Goal: Task Accomplishment & Management: Manage account settings

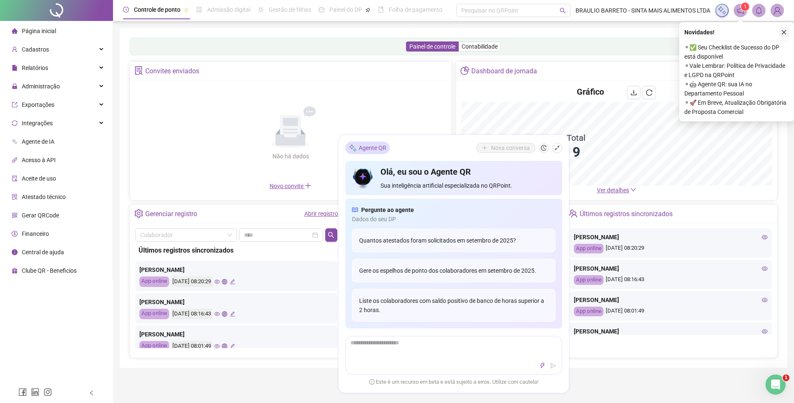
click at [785, 34] on icon "close" at bounding box center [784, 32] width 6 height 6
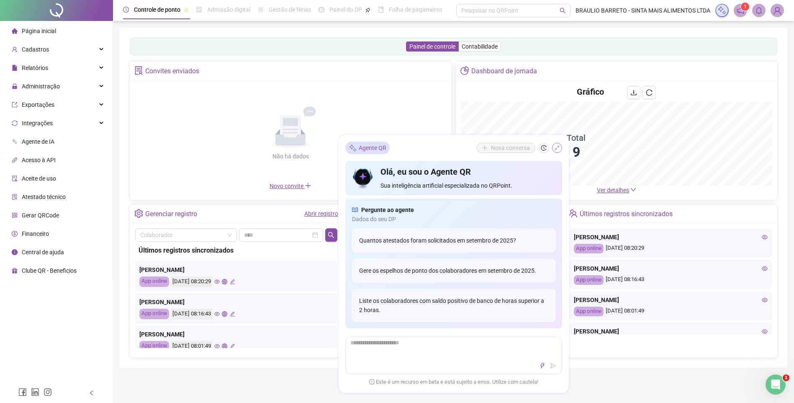
click at [555, 150] on icon "shrink" at bounding box center [557, 148] width 6 height 6
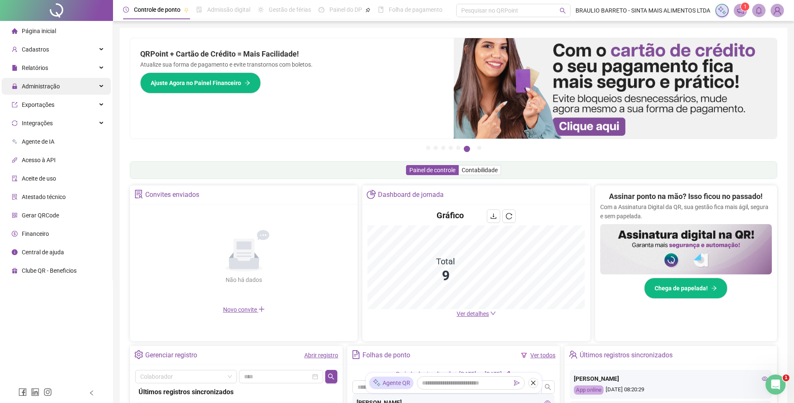
click at [66, 90] on div "Administração" at bounding box center [56, 86] width 109 height 17
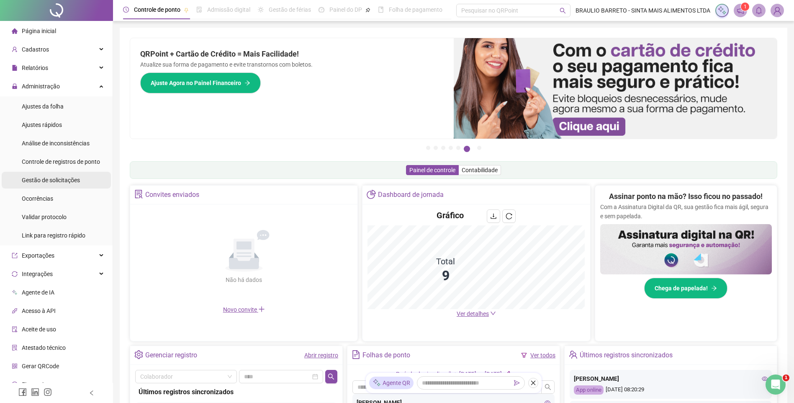
click at [64, 184] on div "Gestão de solicitações" at bounding box center [51, 180] width 58 height 17
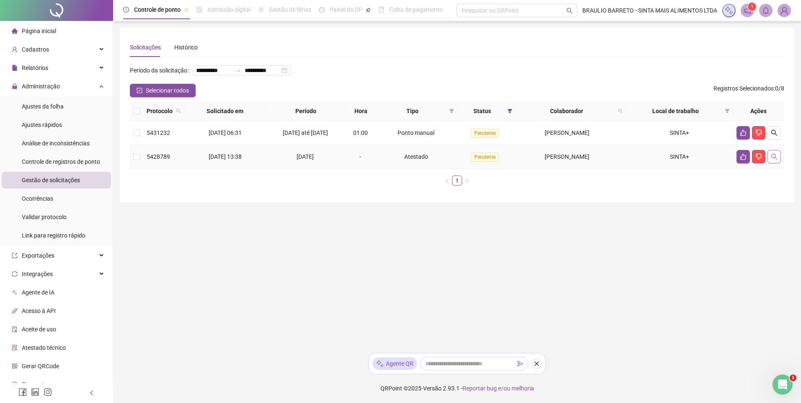
click at [771, 160] on icon "search" at bounding box center [774, 156] width 7 height 7
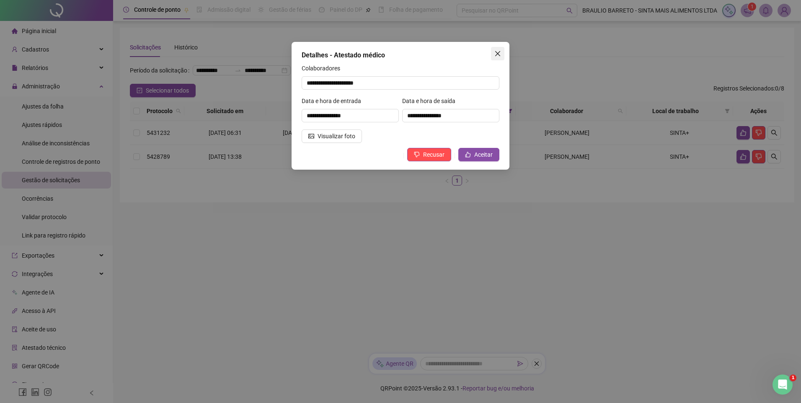
click at [498, 54] on icon "close" at bounding box center [497, 53] width 5 height 5
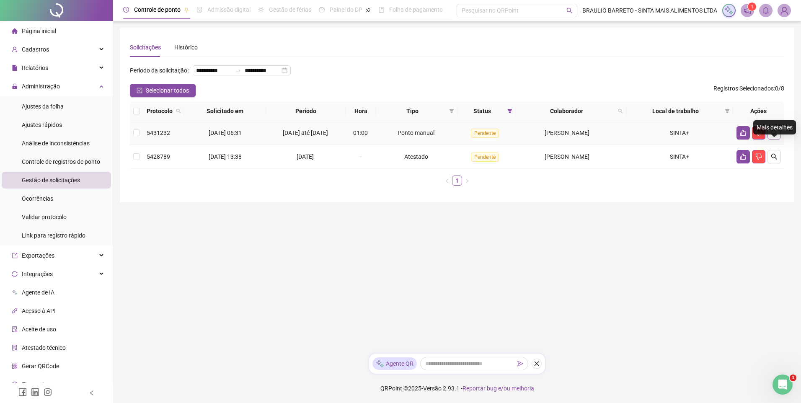
click at [772, 136] on icon "search" at bounding box center [774, 132] width 7 height 7
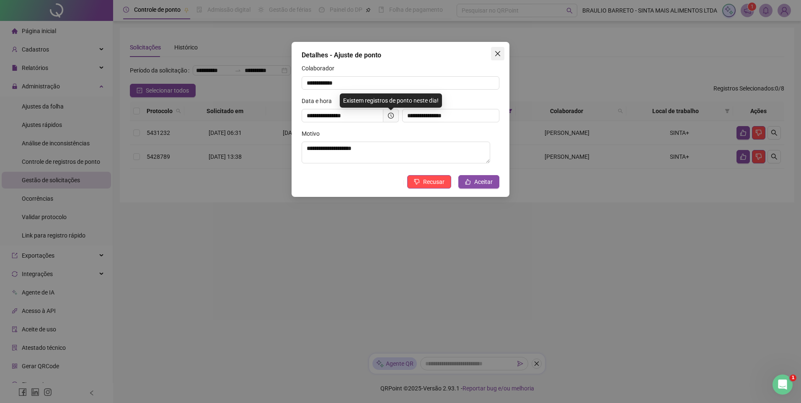
click at [503, 53] on span "Close" at bounding box center [497, 53] width 13 height 7
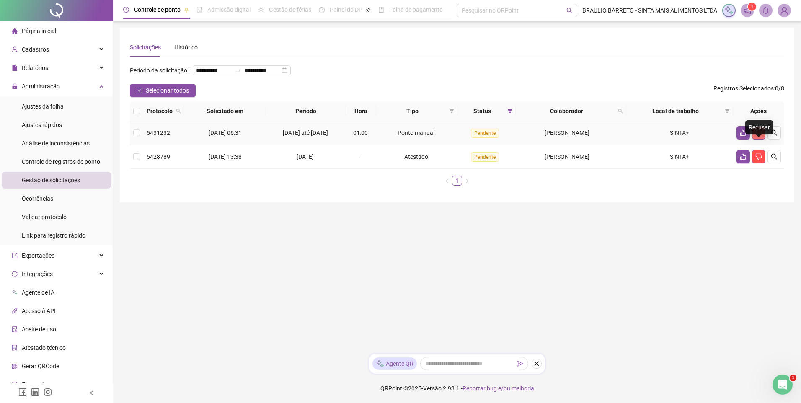
click at [758, 136] on icon "dislike" at bounding box center [758, 132] width 7 height 7
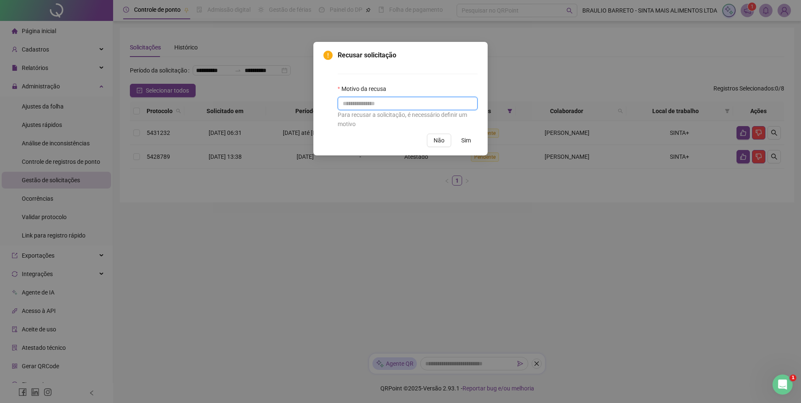
click at [414, 107] on input "text" at bounding box center [408, 103] width 140 height 13
type input "****"
click at [464, 144] on span "Sim" at bounding box center [466, 140] width 10 height 9
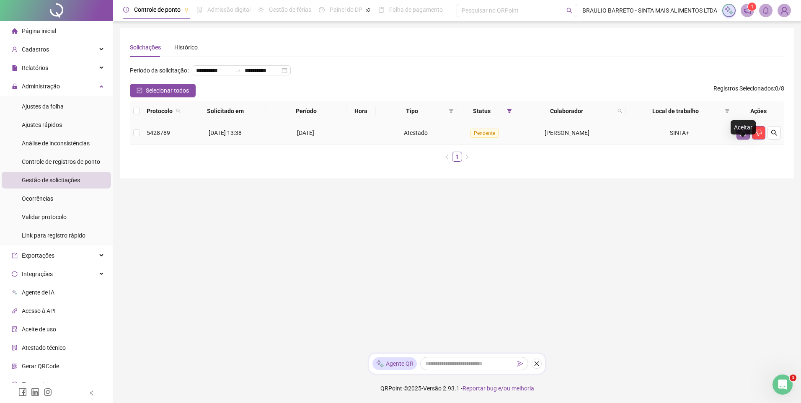
click at [744, 136] on icon "like" at bounding box center [743, 132] width 7 height 7
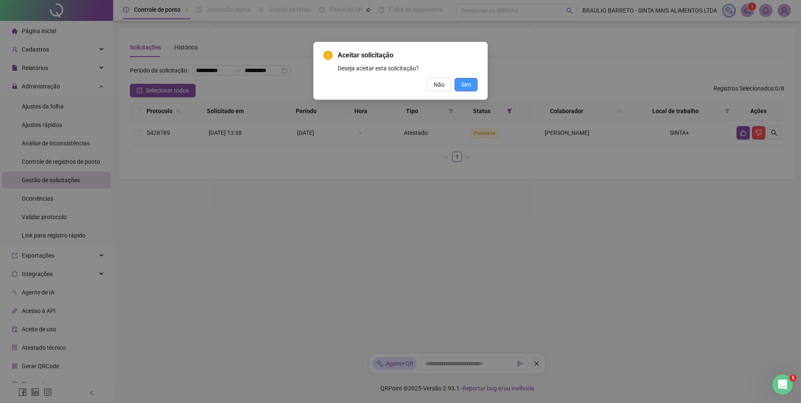
click at [466, 87] on span "Sim" at bounding box center [466, 84] width 10 height 9
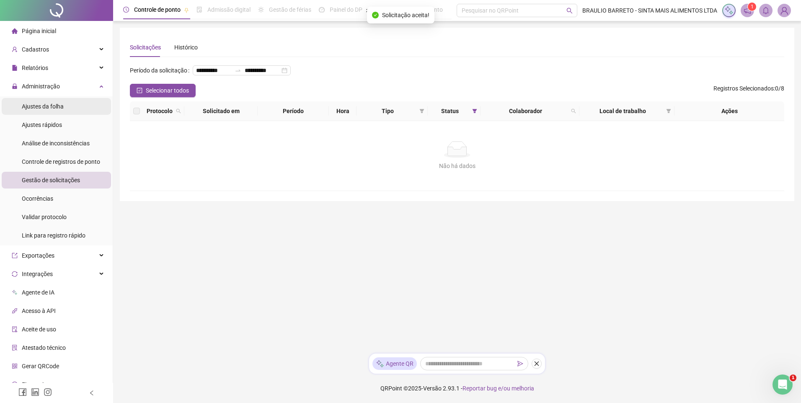
click at [66, 107] on li "Ajustes da folha" at bounding box center [56, 106] width 109 height 17
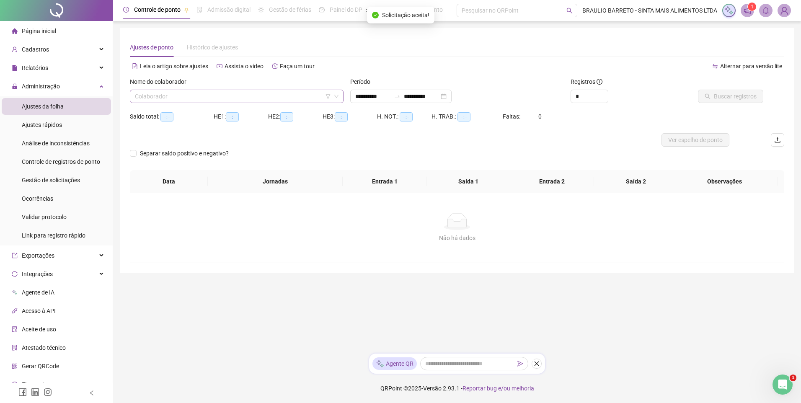
type input "**********"
click at [249, 97] on input "search" at bounding box center [233, 96] width 196 height 13
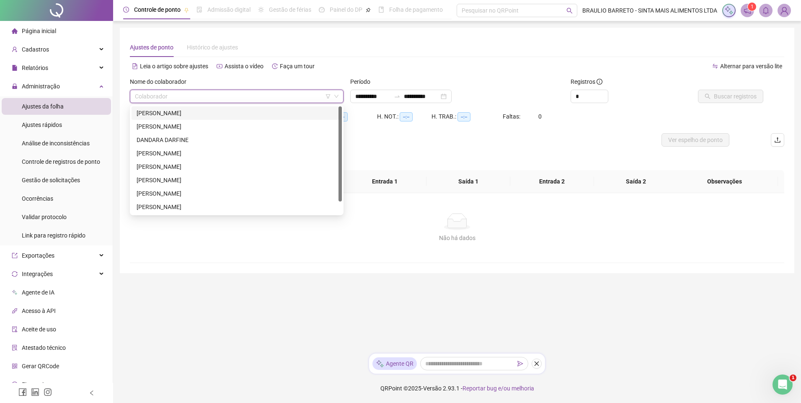
click at [241, 116] on div "[PERSON_NAME]" at bounding box center [237, 112] width 200 height 9
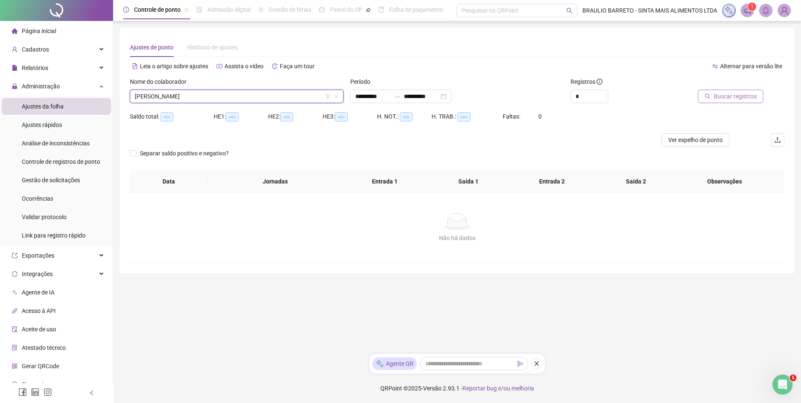
click at [750, 96] on span "Buscar registros" at bounding box center [735, 96] width 43 height 9
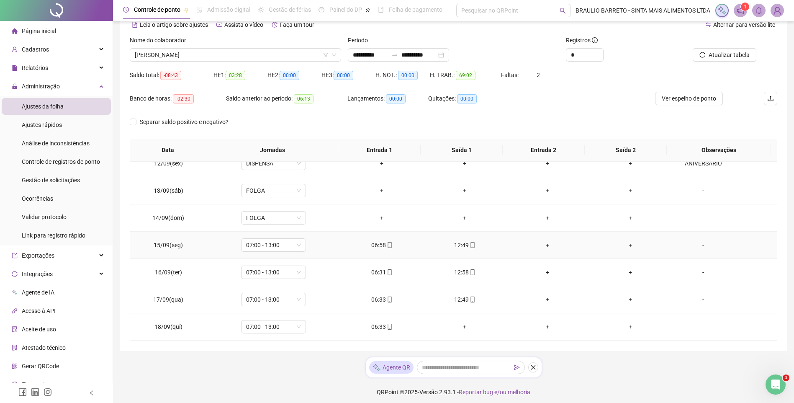
scroll to position [45, 0]
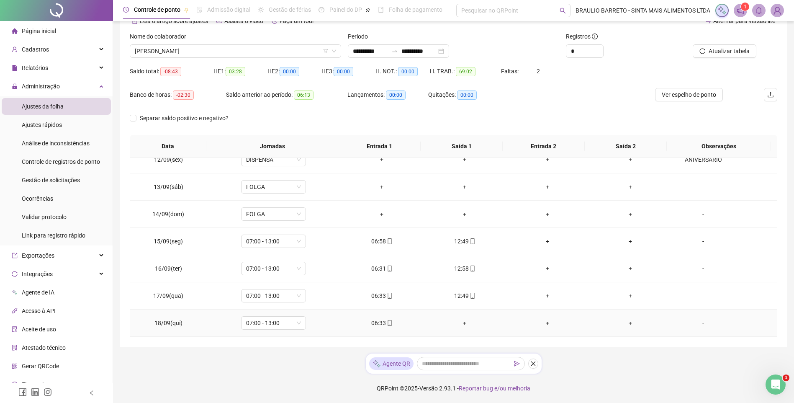
click at [461, 322] on div "+" at bounding box center [465, 322] width 70 height 9
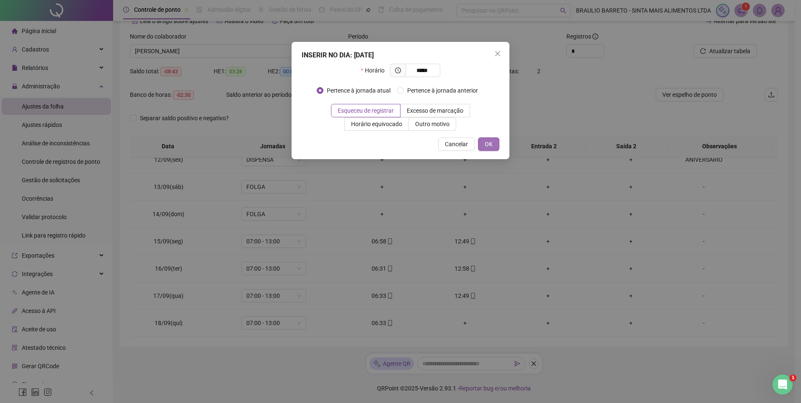
type input "*****"
click at [484, 139] on button "OK" at bounding box center [488, 143] width 21 height 13
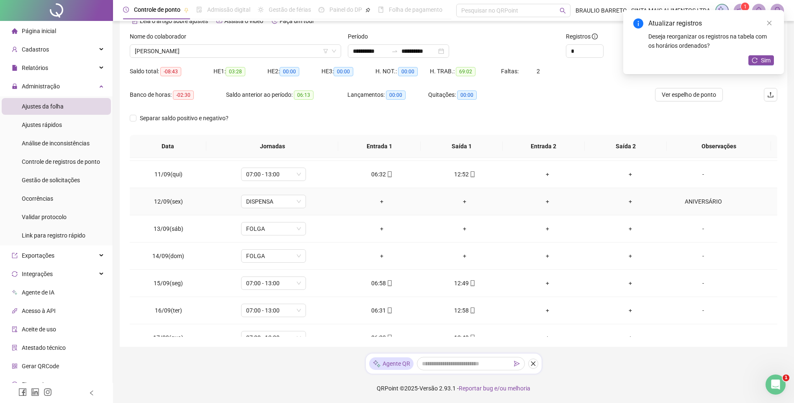
scroll to position [227, 0]
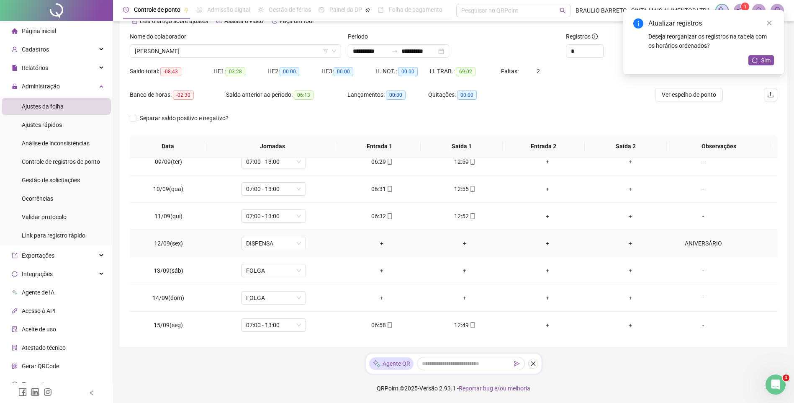
click at [708, 242] on div "ANIVERSÁRIO" at bounding box center [703, 243] width 49 height 9
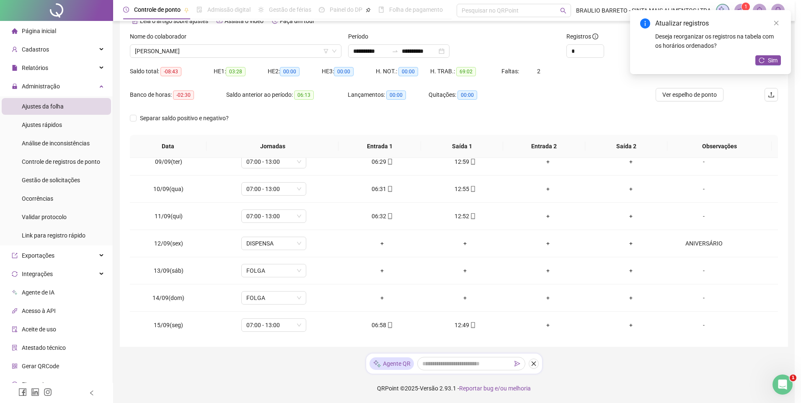
type textarea "**********"
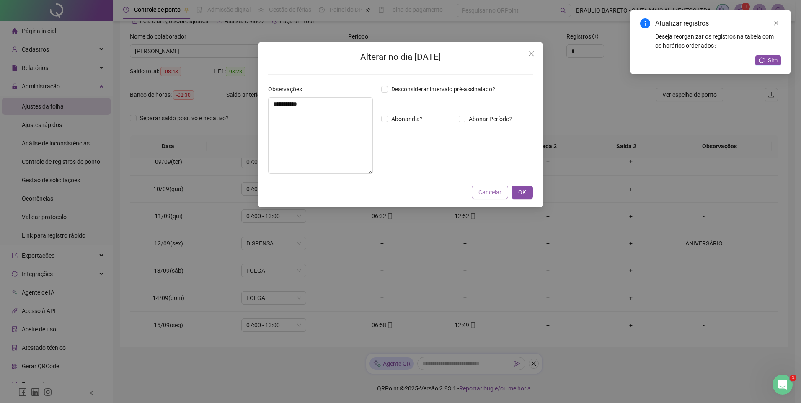
click at [497, 193] on span "Cancelar" at bounding box center [489, 192] width 23 height 9
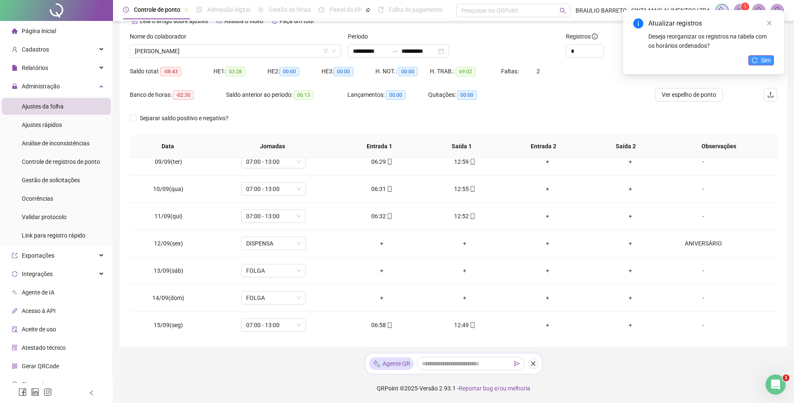
click at [762, 56] on button "Sim" at bounding box center [762, 60] width 26 height 10
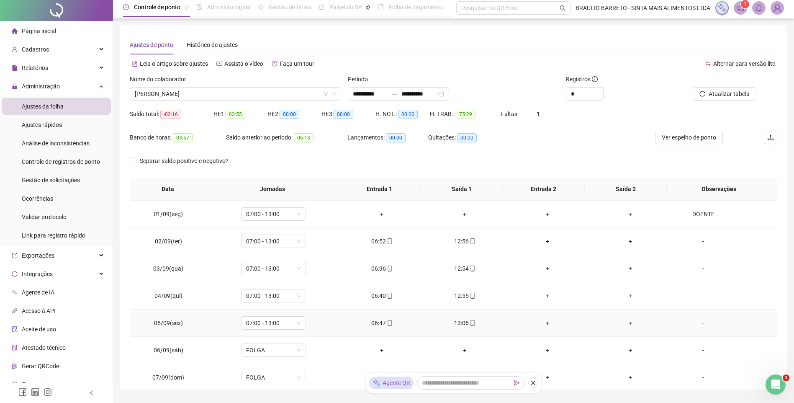
scroll to position [0, 0]
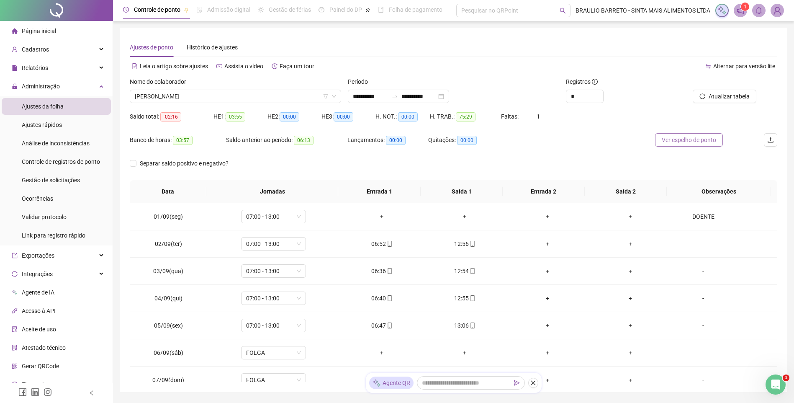
click at [702, 142] on span "Ver espelho de ponto" at bounding box center [689, 139] width 54 height 9
click at [240, 91] on span "[PERSON_NAME]" at bounding box center [235, 96] width 201 height 13
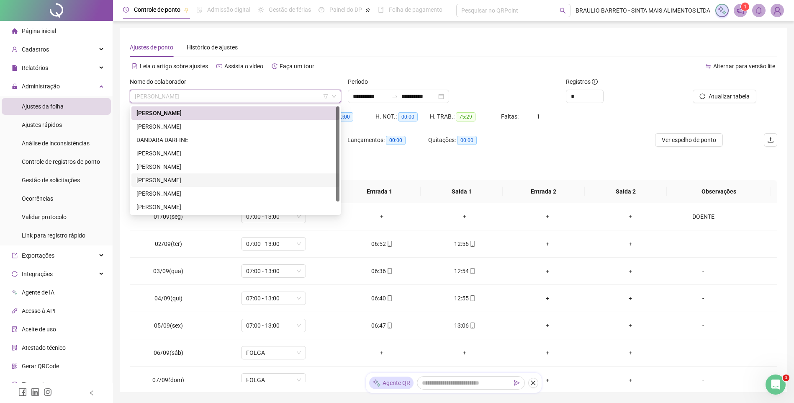
click at [201, 176] on div "[PERSON_NAME]" at bounding box center [236, 179] width 198 height 9
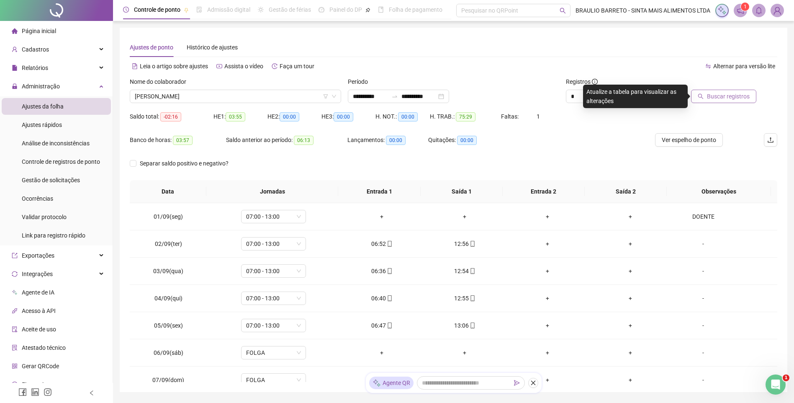
click at [728, 98] on span "Buscar registros" at bounding box center [728, 96] width 43 height 9
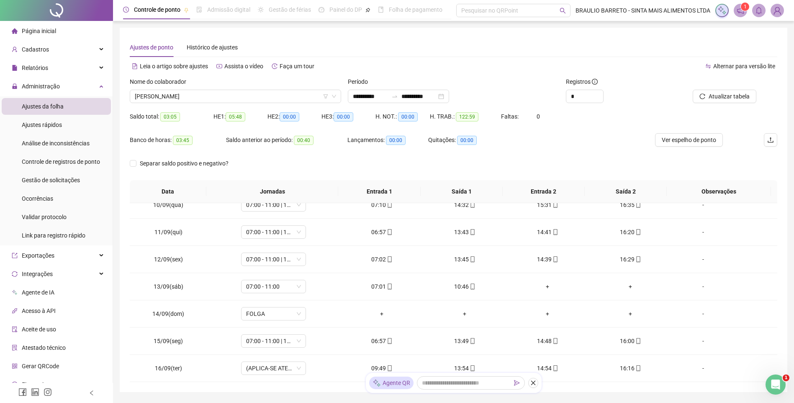
scroll to position [311, 0]
click at [701, 139] on span "Ver espelho de ponto" at bounding box center [689, 139] width 54 height 9
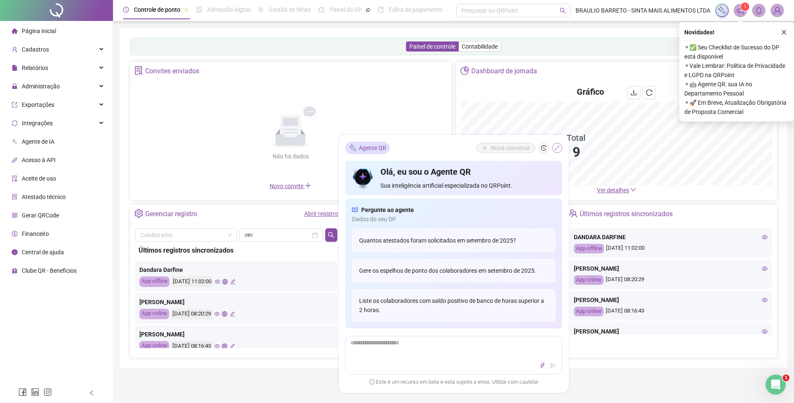
click at [560, 148] on button "button" at bounding box center [557, 148] width 10 height 10
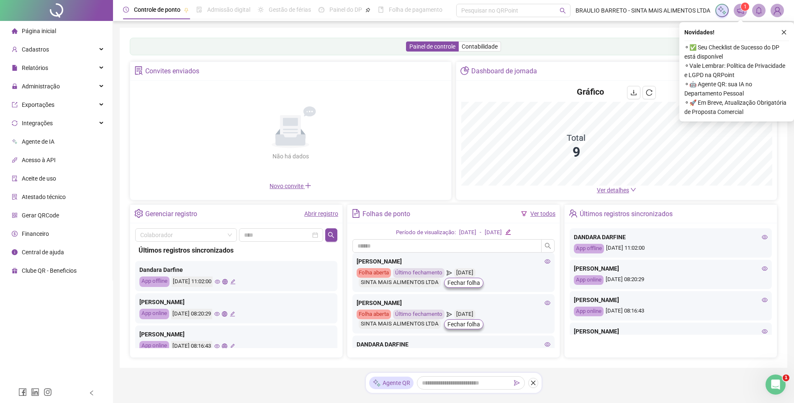
click at [786, 33] on icon "close" at bounding box center [784, 32] width 6 height 6
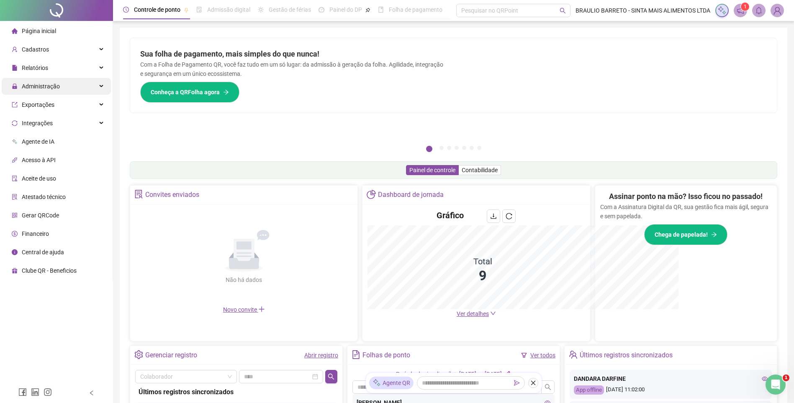
click at [48, 90] on span "Administração" at bounding box center [36, 86] width 48 height 17
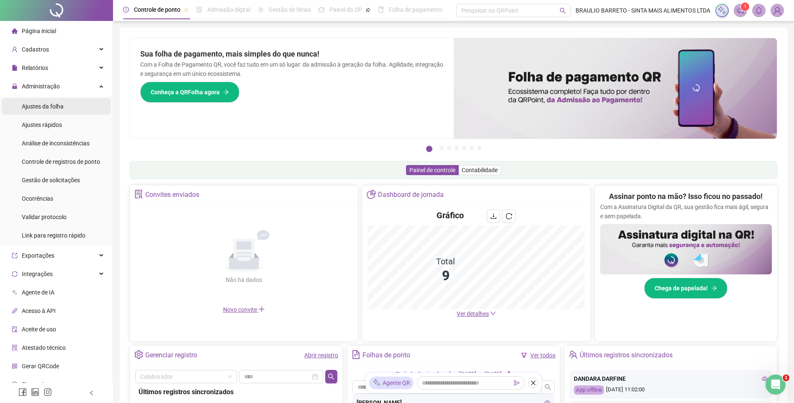
click at [48, 111] on div "Ajustes da folha" at bounding box center [43, 106] width 42 height 17
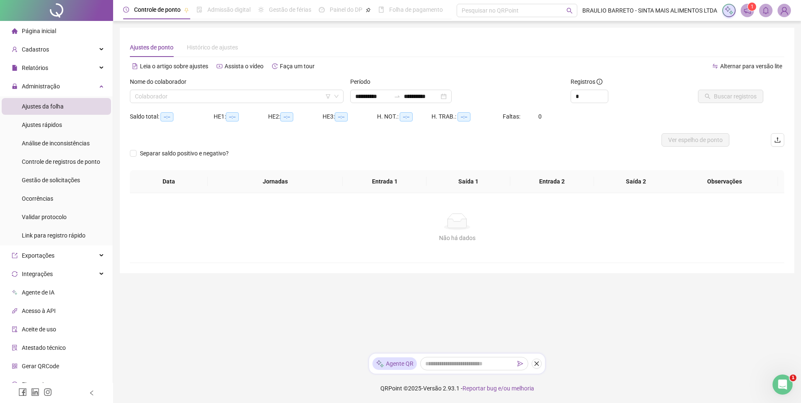
type input "**********"
click at [213, 99] on input "search" at bounding box center [233, 96] width 196 height 13
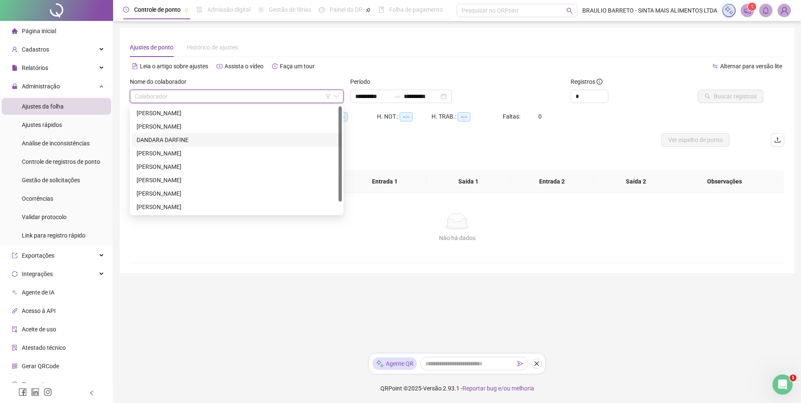
click at [204, 142] on div "DANDARA DARFINE" at bounding box center [237, 139] width 200 height 9
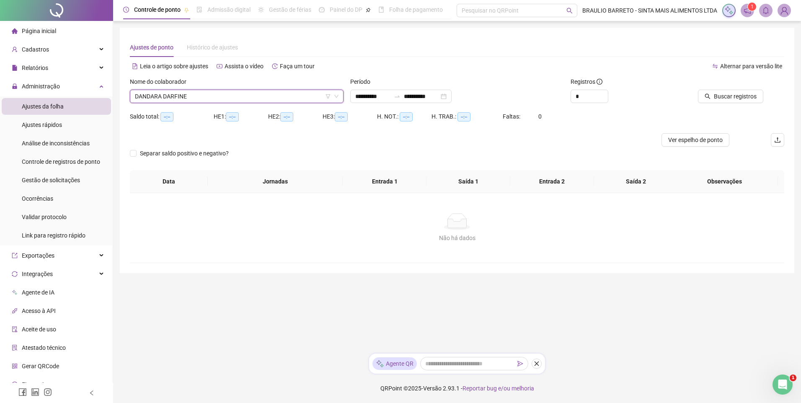
click at [744, 103] on div "Buscar registros" at bounding box center [732, 93] width 110 height 33
click at [745, 92] on span "Buscar registros" at bounding box center [735, 96] width 43 height 9
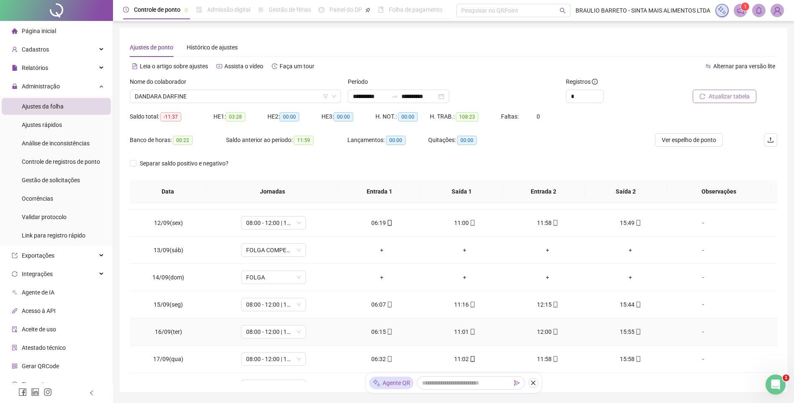
scroll to position [311, 0]
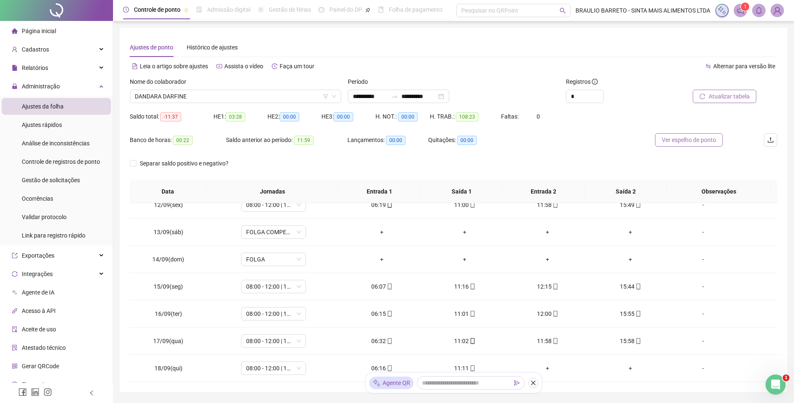
click at [699, 140] on span "Ver espelho de ponto" at bounding box center [689, 139] width 54 height 9
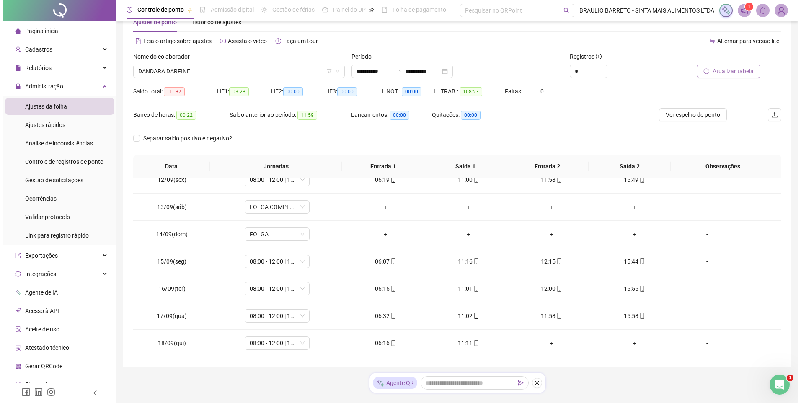
scroll to position [45, 0]
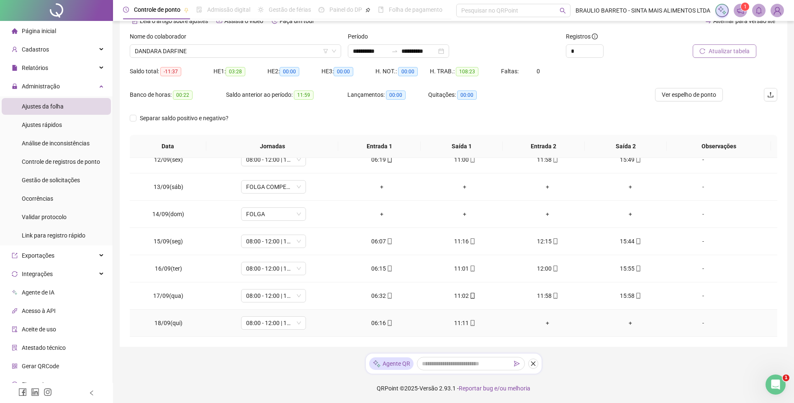
click at [701, 325] on div "-" at bounding box center [703, 322] width 49 height 9
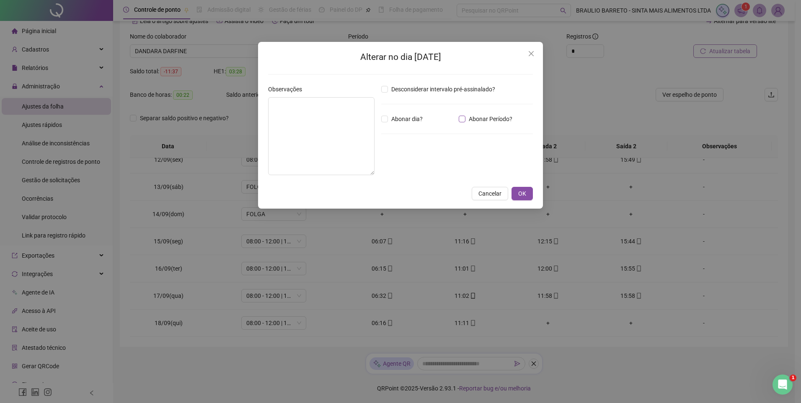
click at [474, 123] on span "Abonar Período?" at bounding box center [490, 118] width 50 height 9
click at [400, 162] on input "*****" at bounding box center [403, 165] width 34 height 10
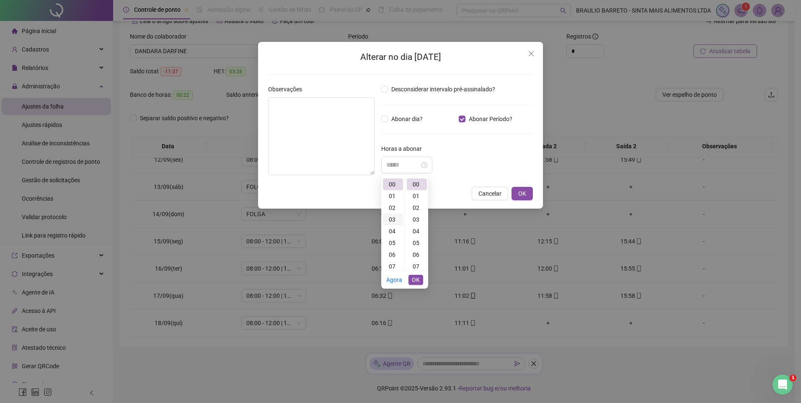
click at [393, 217] on div "03" at bounding box center [393, 220] width 20 height 12
click at [413, 242] on div "05" at bounding box center [417, 243] width 20 height 12
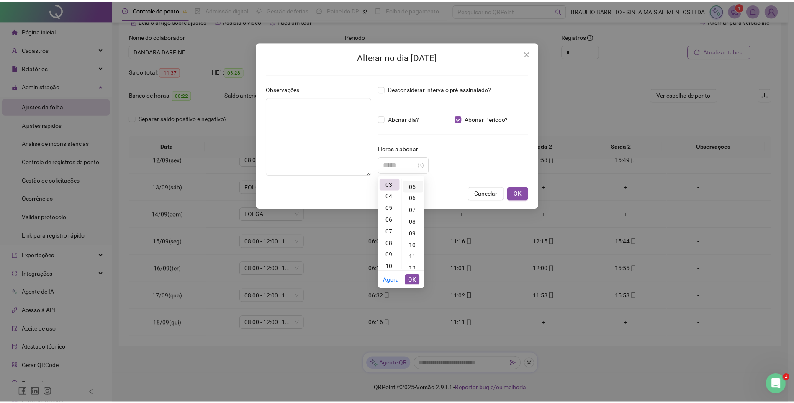
scroll to position [59, 0]
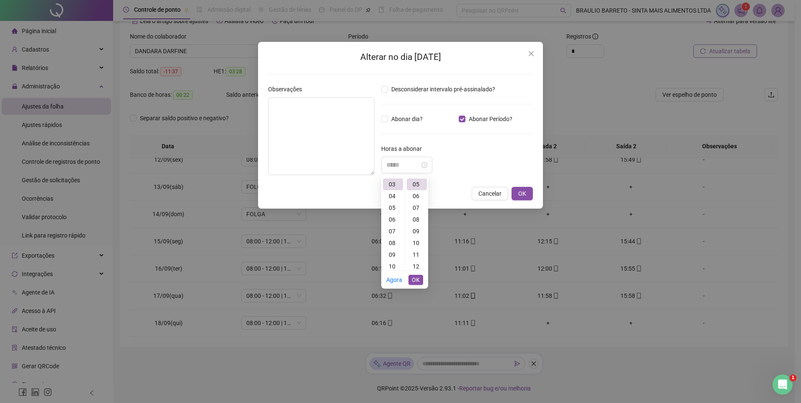
type input "*****"
click at [415, 281] on span "OK" at bounding box center [416, 279] width 8 height 9
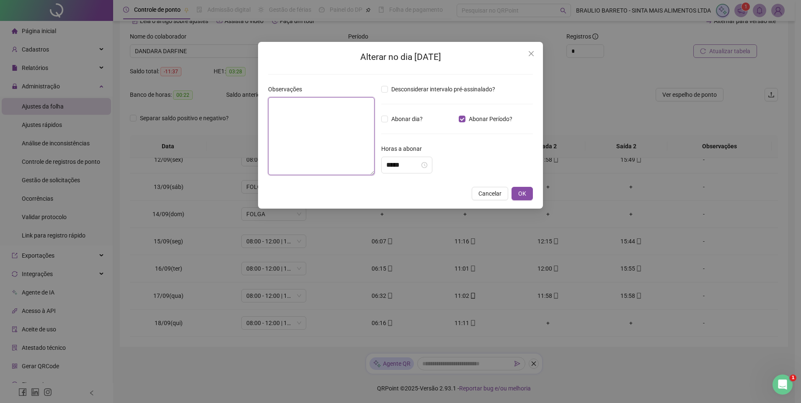
click at [336, 143] on textarea at bounding box center [321, 136] width 106 height 78
type textarea "********"
click at [518, 196] on span "OK" at bounding box center [522, 193] width 8 height 9
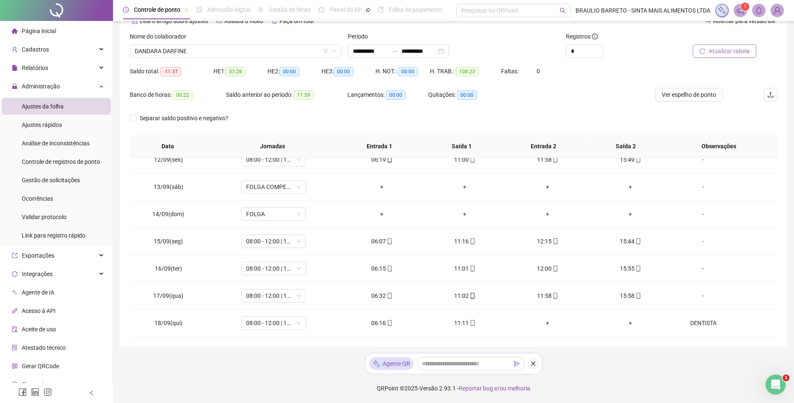
click at [704, 51] on icon "reload" at bounding box center [703, 51] width 6 height 6
click at [55, 31] on span "Página inicial" at bounding box center [39, 31] width 34 height 7
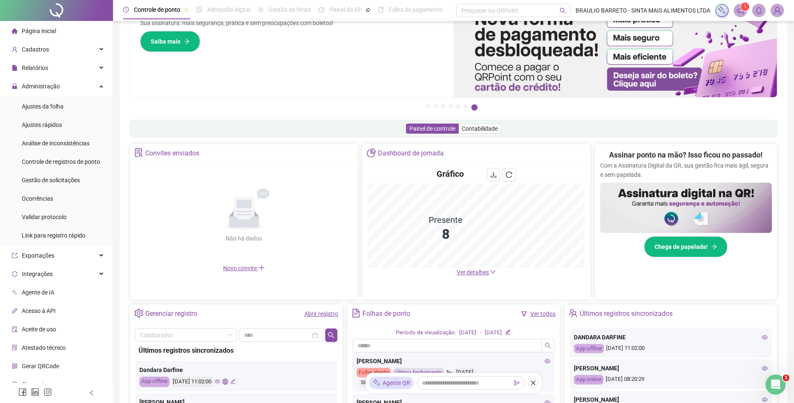
scroll to position [42, 0]
